Goal: Task Accomplishment & Management: Use online tool/utility

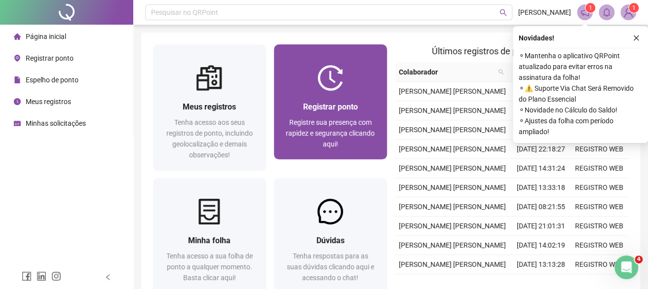
click at [365, 88] on div at bounding box center [330, 78] width 113 height 26
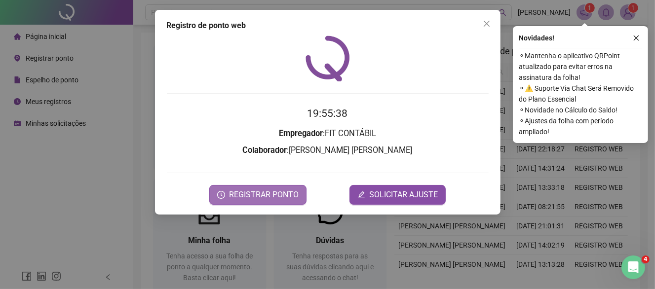
click at [270, 195] on span "REGISTRAR PONTO" at bounding box center [264, 195] width 70 height 12
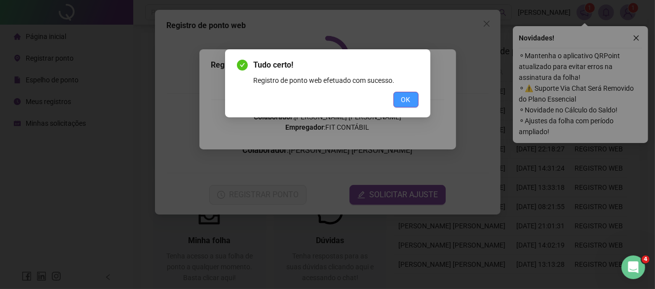
click at [409, 100] on span "OK" at bounding box center [405, 99] width 9 height 11
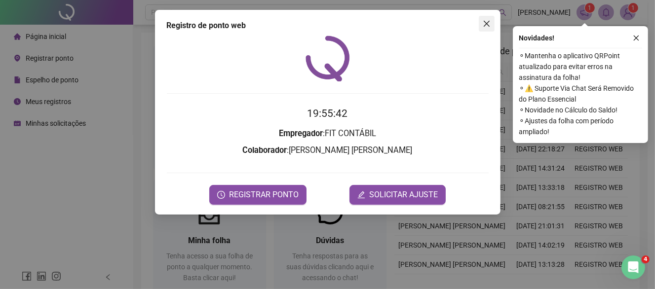
drag, startPoint x: 487, startPoint y: 24, endPoint x: 457, endPoint y: 42, distance: 35.5
click at [487, 25] on icon "close" at bounding box center [487, 24] width 8 height 8
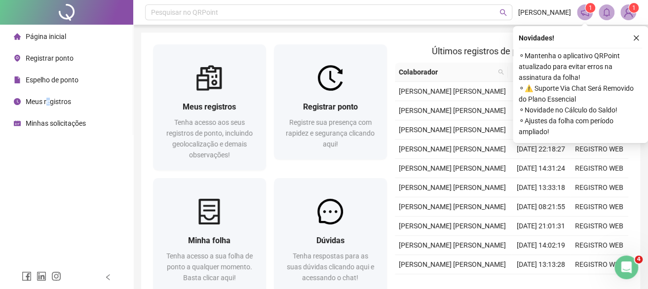
drag, startPoint x: 48, startPoint y: 105, endPoint x: 51, endPoint y: 88, distance: 17.0
click at [50, 105] on span "Meus registros" at bounding box center [48, 102] width 45 height 8
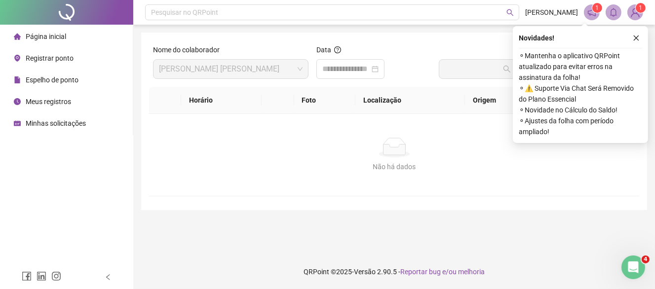
click at [59, 39] on span "Página inicial" at bounding box center [46, 37] width 40 height 8
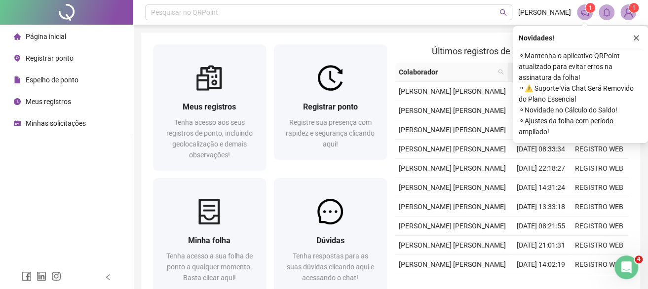
drag, startPoint x: 635, startPoint y: 39, endPoint x: 560, endPoint y: 81, distance: 85.9
click at [635, 39] on icon "close" at bounding box center [636, 38] width 7 height 7
